Goal: Go to known website: Access a specific website the user already knows

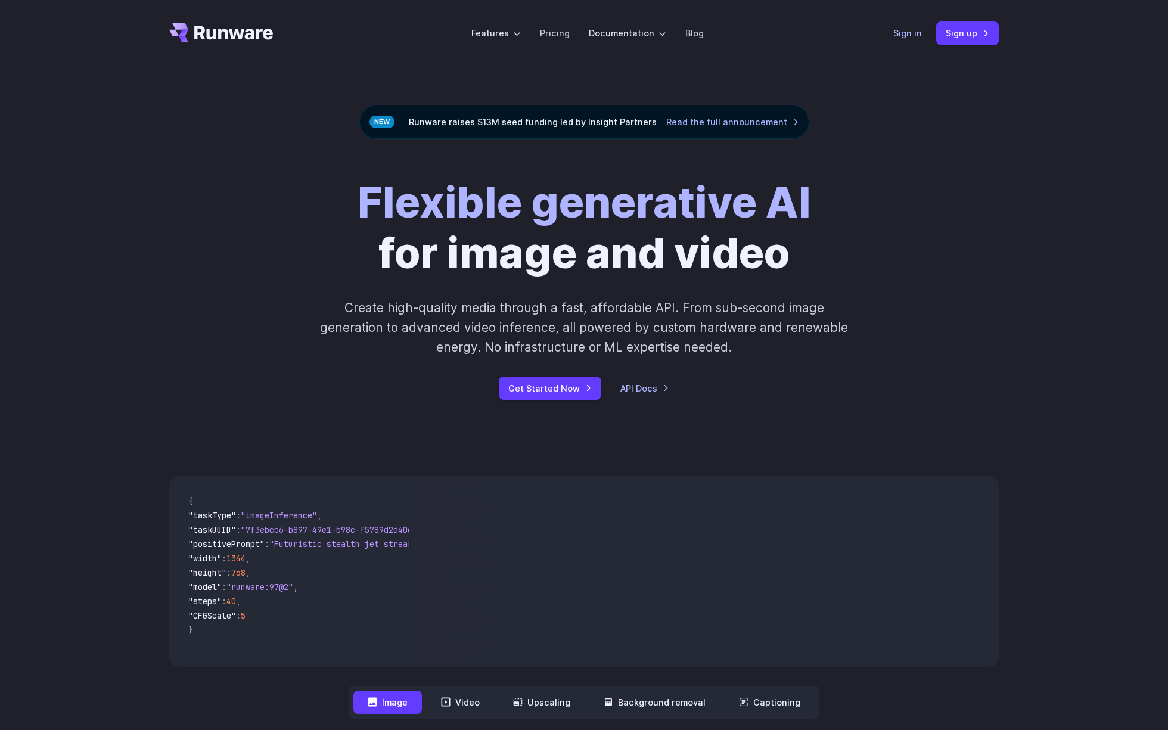
drag, startPoint x: 918, startPoint y: 30, endPoint x: 909, endPoint y: 30, distance: 8.9
click at [918, 30] on link "Sign in" at bounding box center [907, 33] width 29 height 14
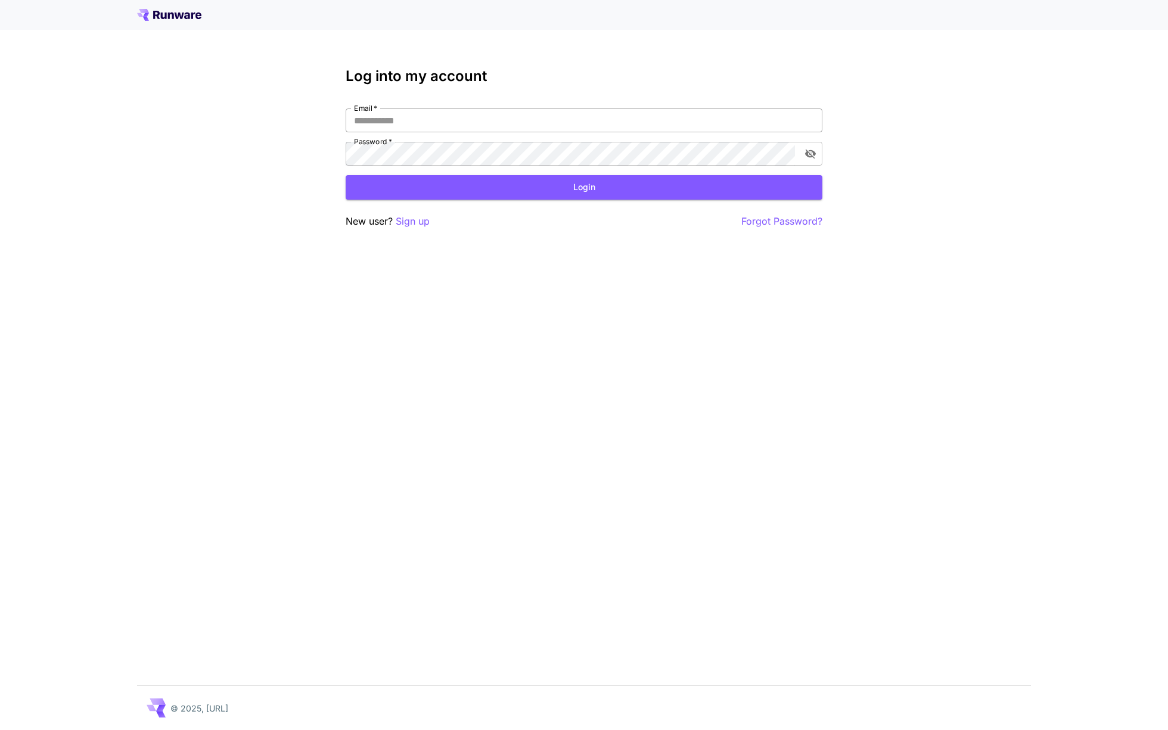
click at [465, 122] on input "Email   *" at bounding box center [584, 120] width 477 height 24
click at [814, 114] on input "Email   *" at bounding box center [584, 120] width 477 height 24
click at [0, 729] on com-1password-button at bounding box center [0, 730] width 0 height 0
type input "**********"
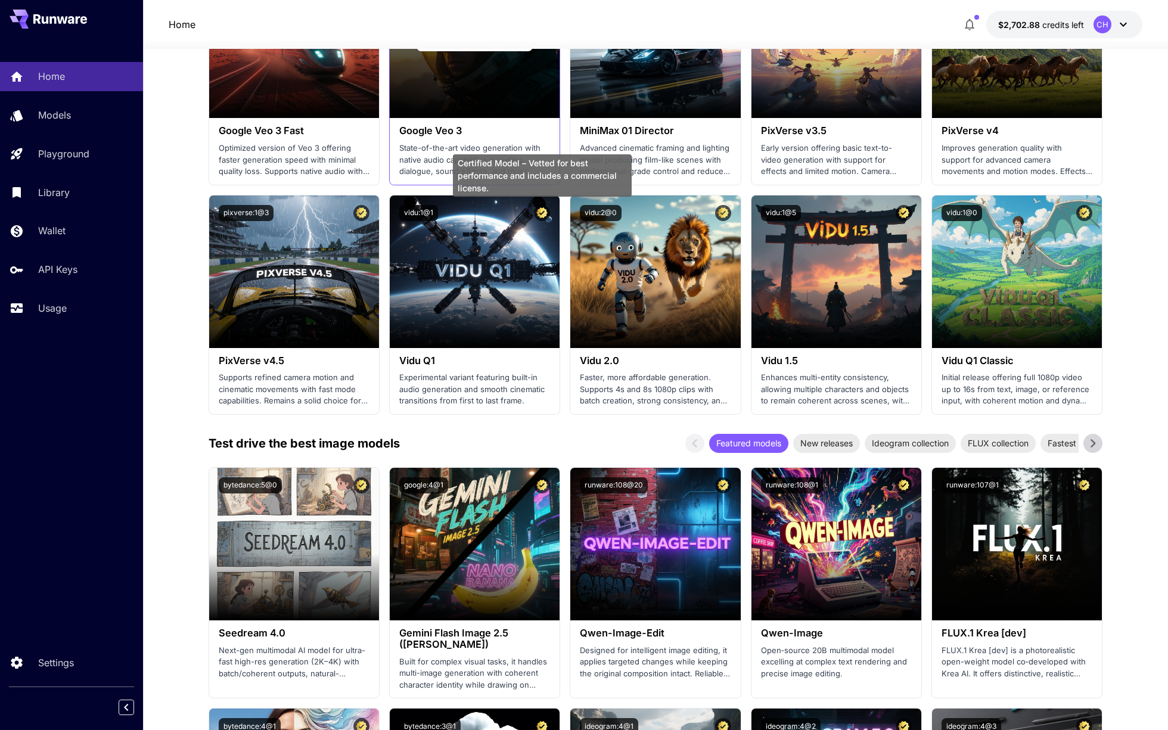
scroll to position [834, 0]
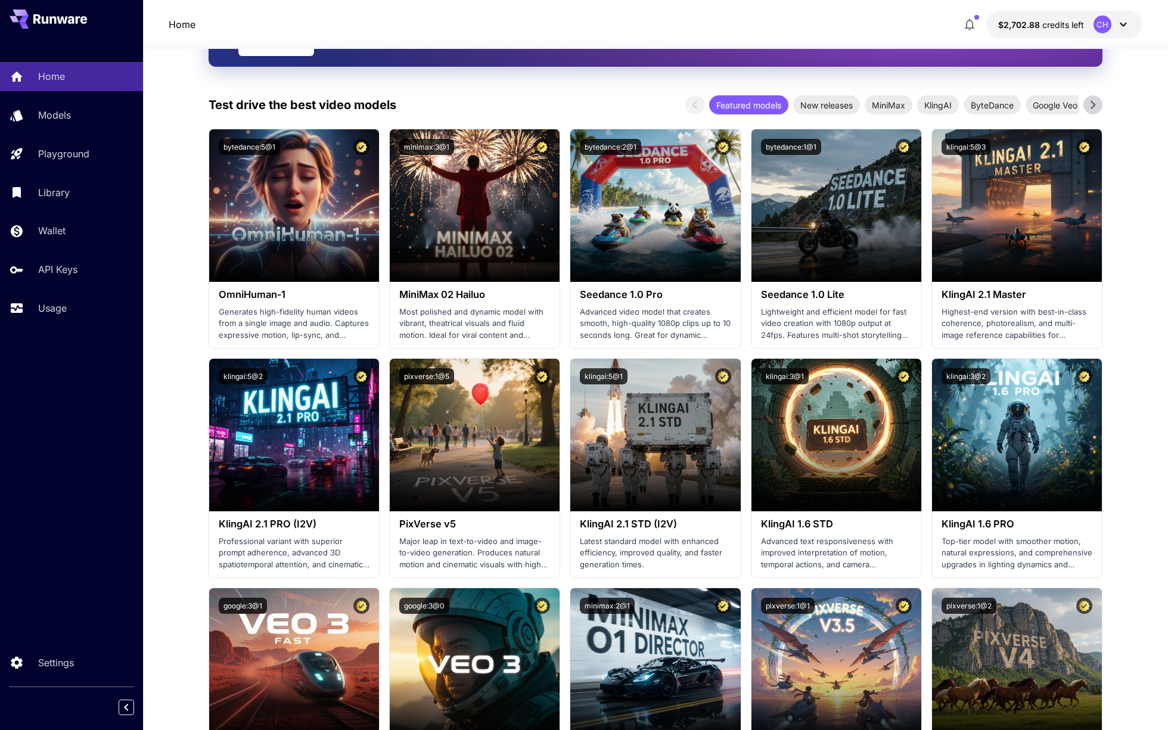
scroll to position [0, 0]
